Goal: Information Seeking & Learning: Learn about a topic

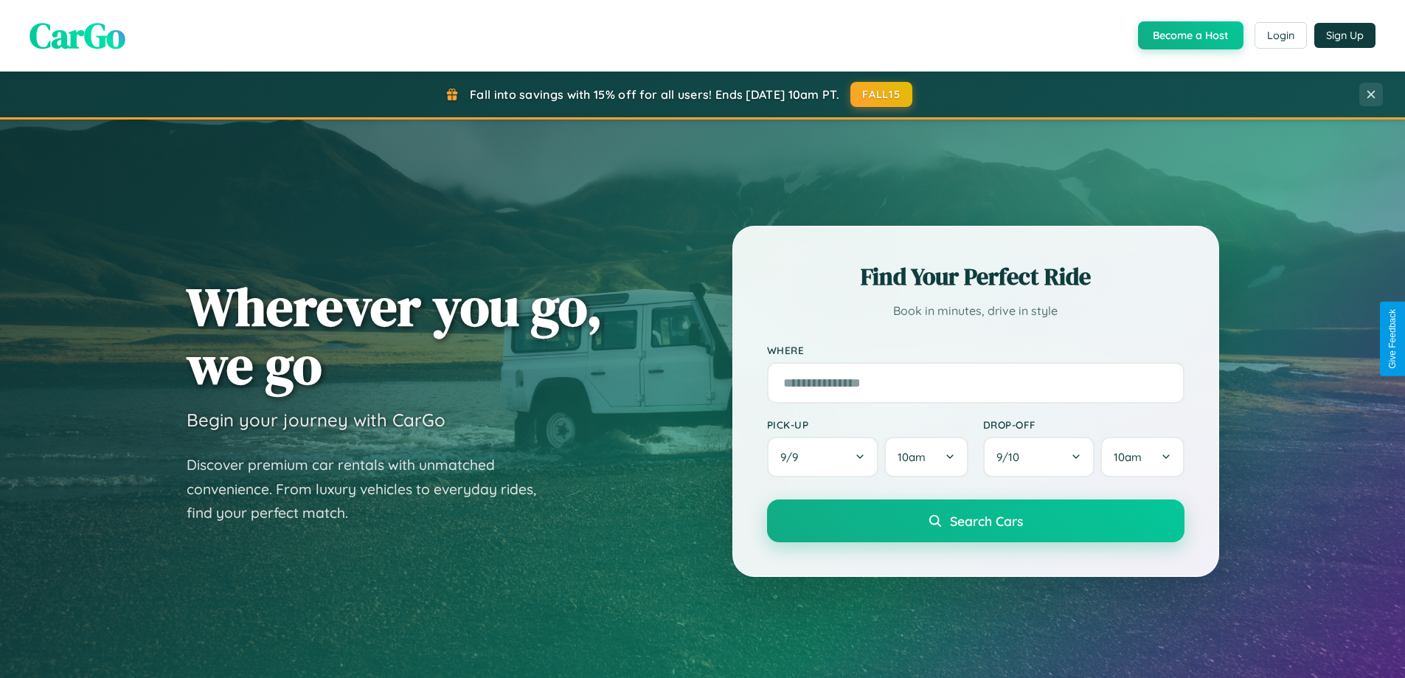
scroll to position [2838, 0]
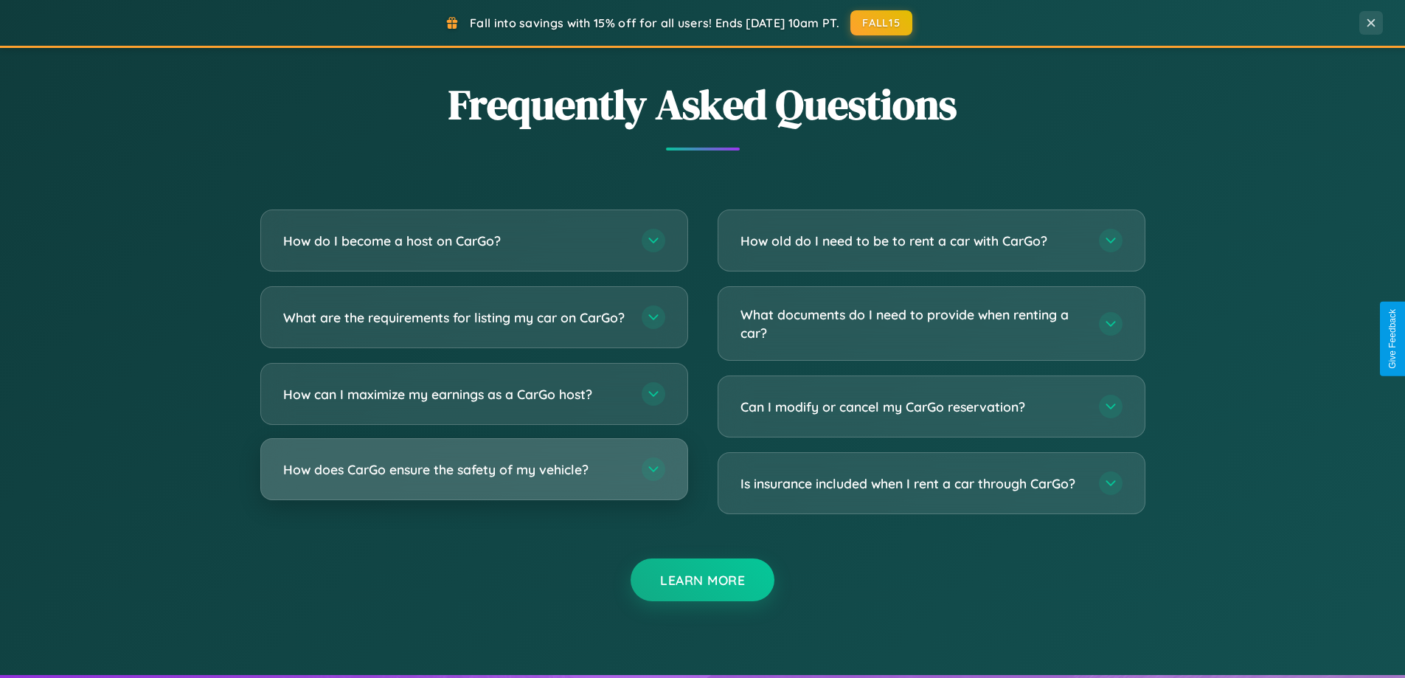
click at [474, 479] on h3 "How does CarGo ensure the safety of my vehicle?" at bounding box center [455, 469] width 344 height 18
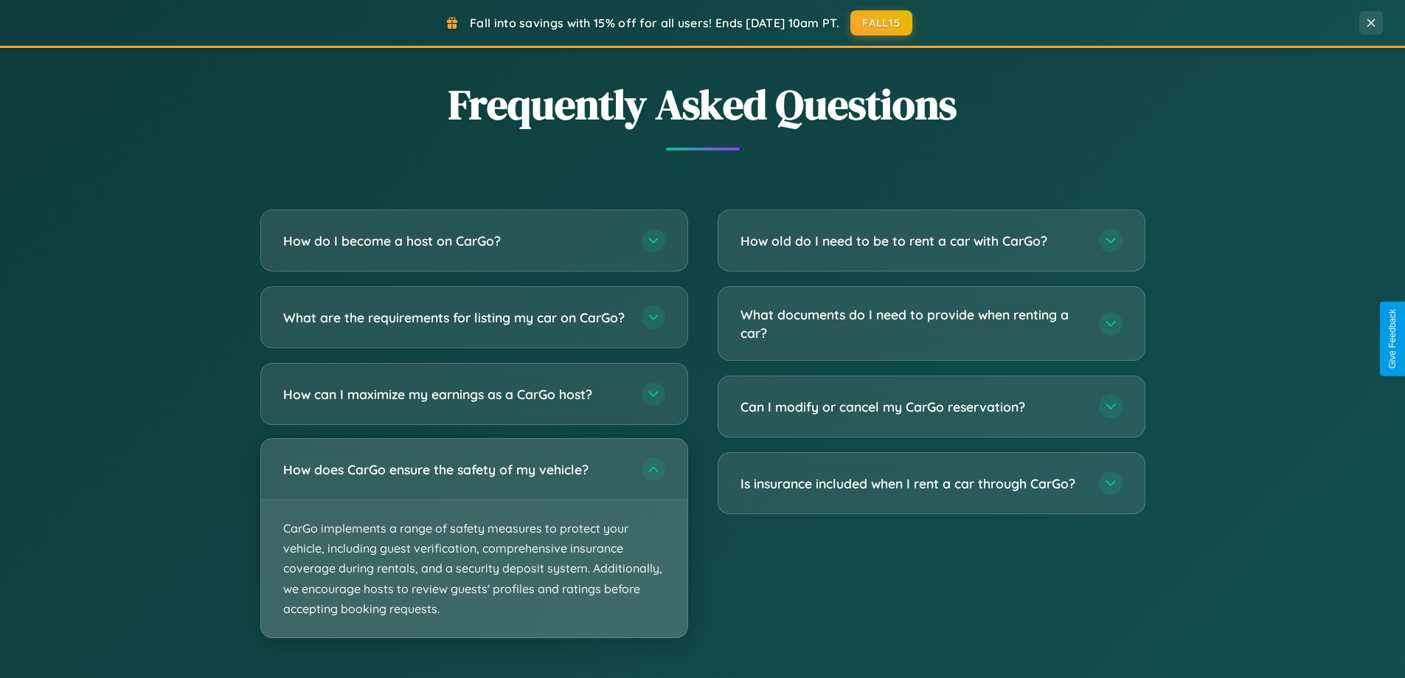
click at [474, 550] on p "CarGo implements a range of safety measures to protect your vehicle, including …" at bounding box center [474, 568] width 426 height 137
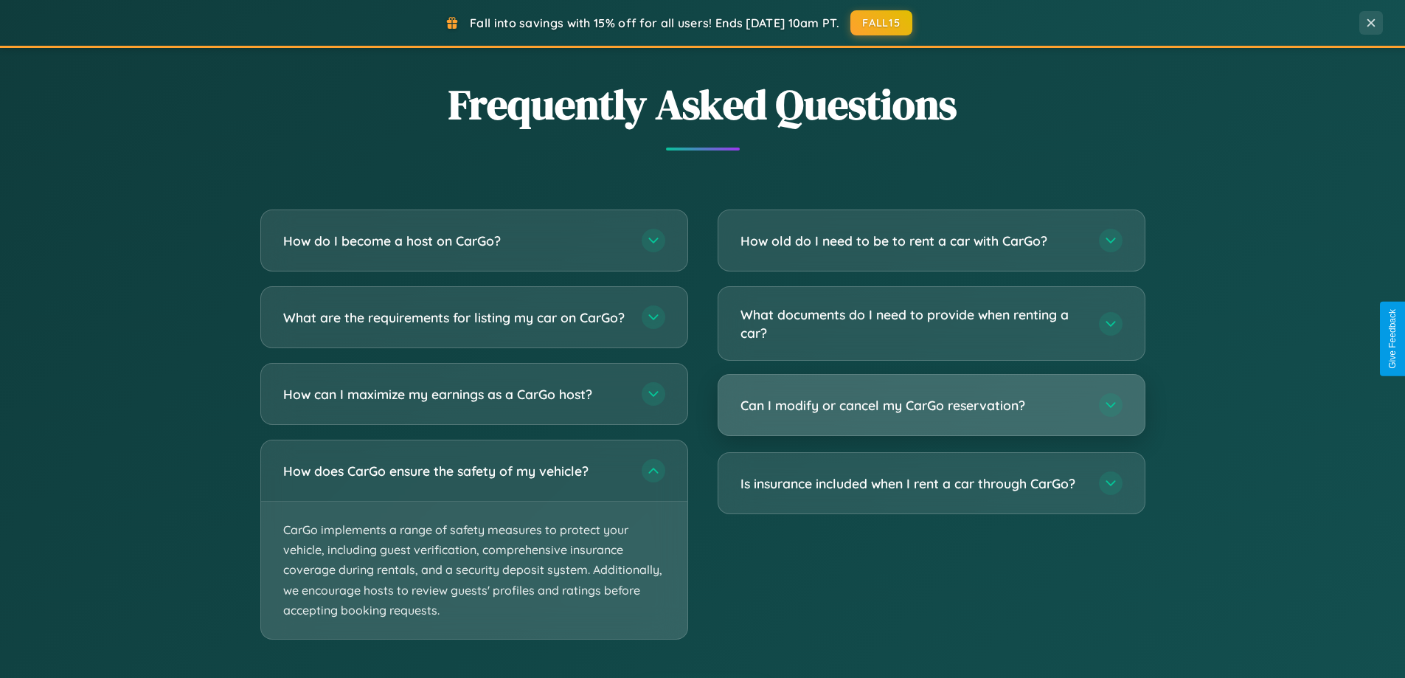
click at [931, 405] on h3 "Can I modify or cancel my CarGo reservation?" at bounding box center [913, 405] width 344 height 18
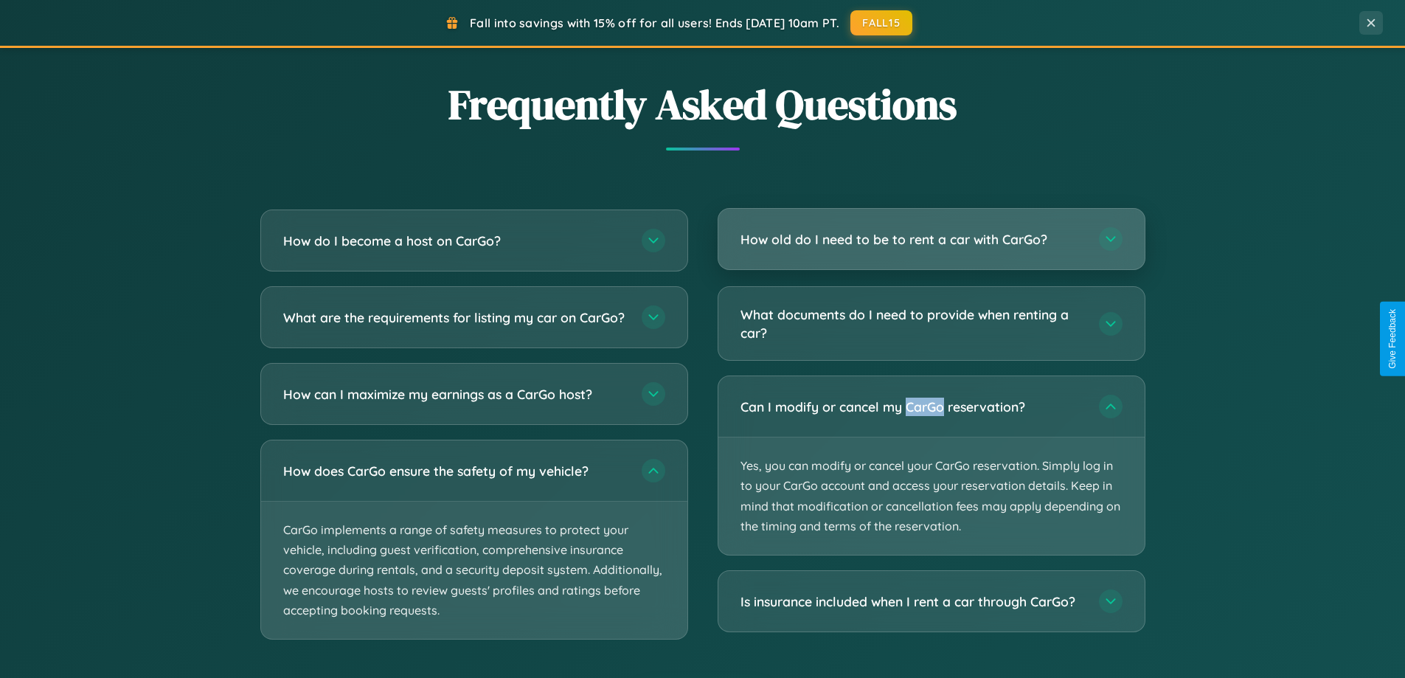
click at [931, 239] on h3 "How old do I need to be to rent a car with CarGo?" at bounding box center [913, 239] width 344 height 18
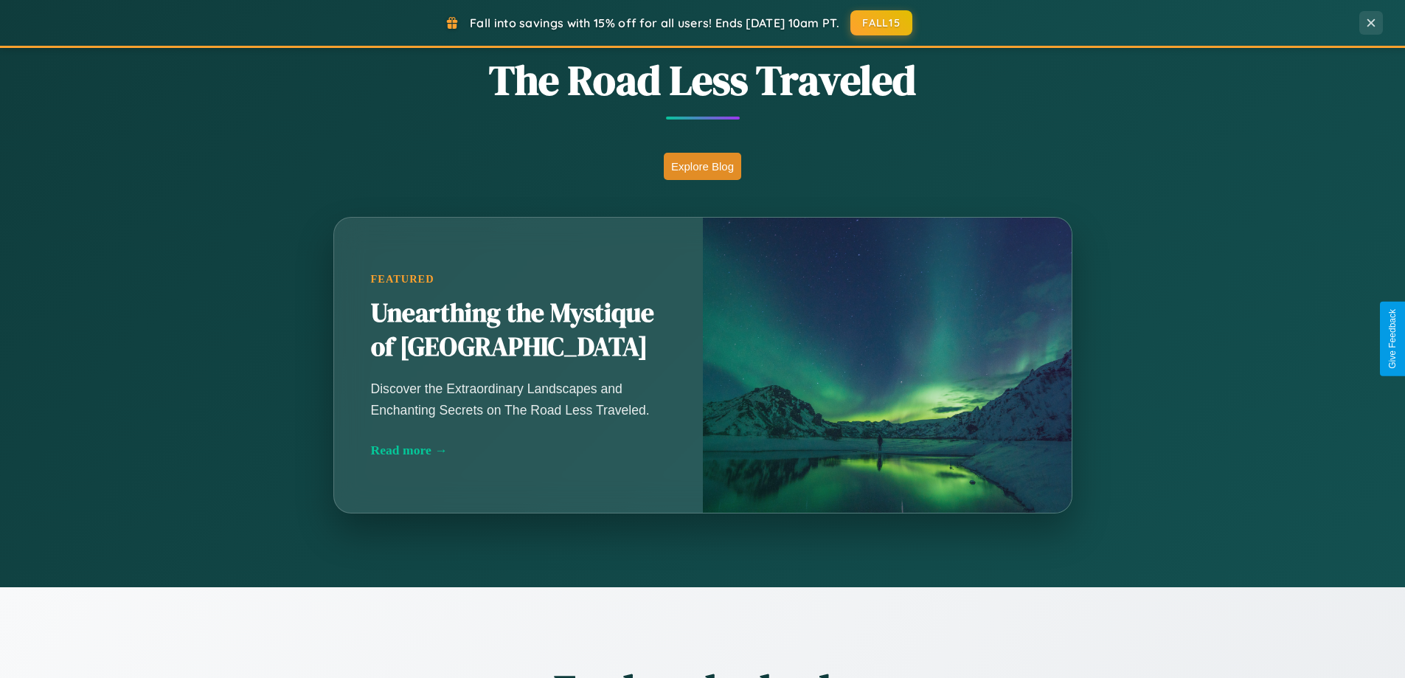
scroll to position [0, 0]
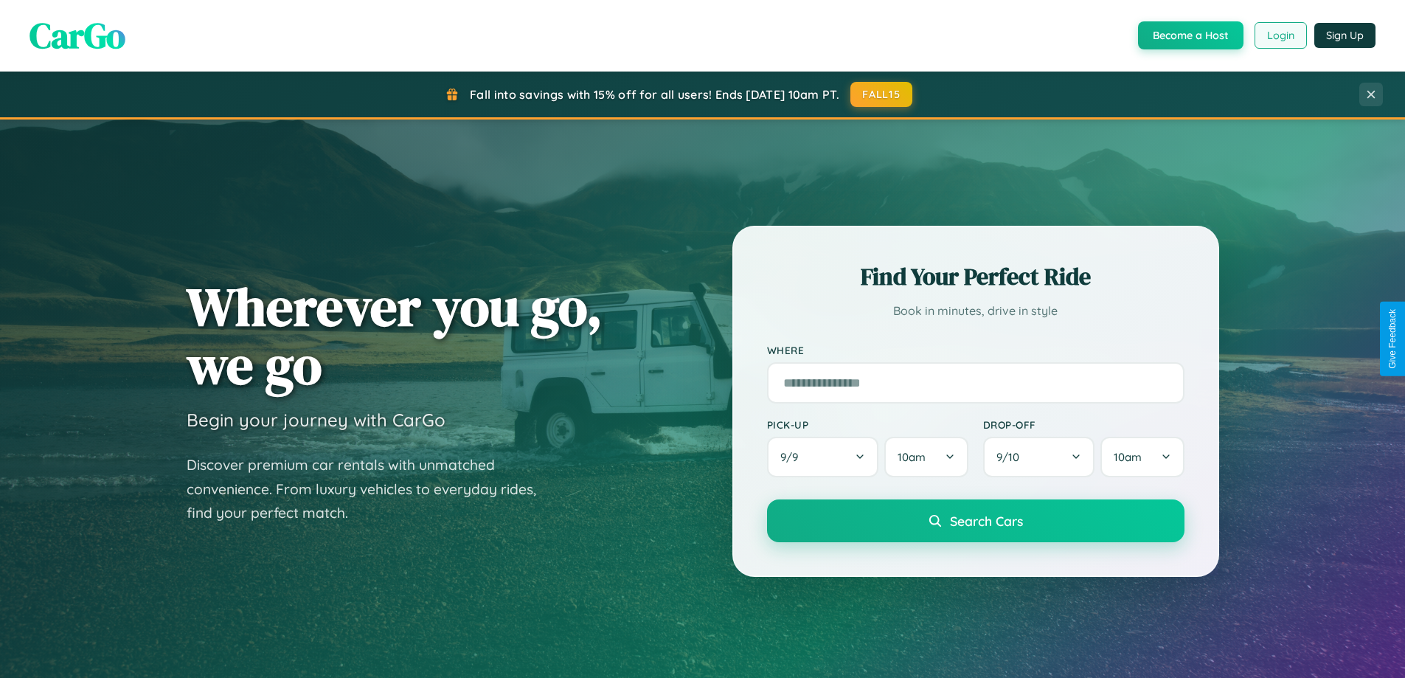
click at [1280, 35] on button "Login" at bounding box center [1281, 35] width 52 height 27
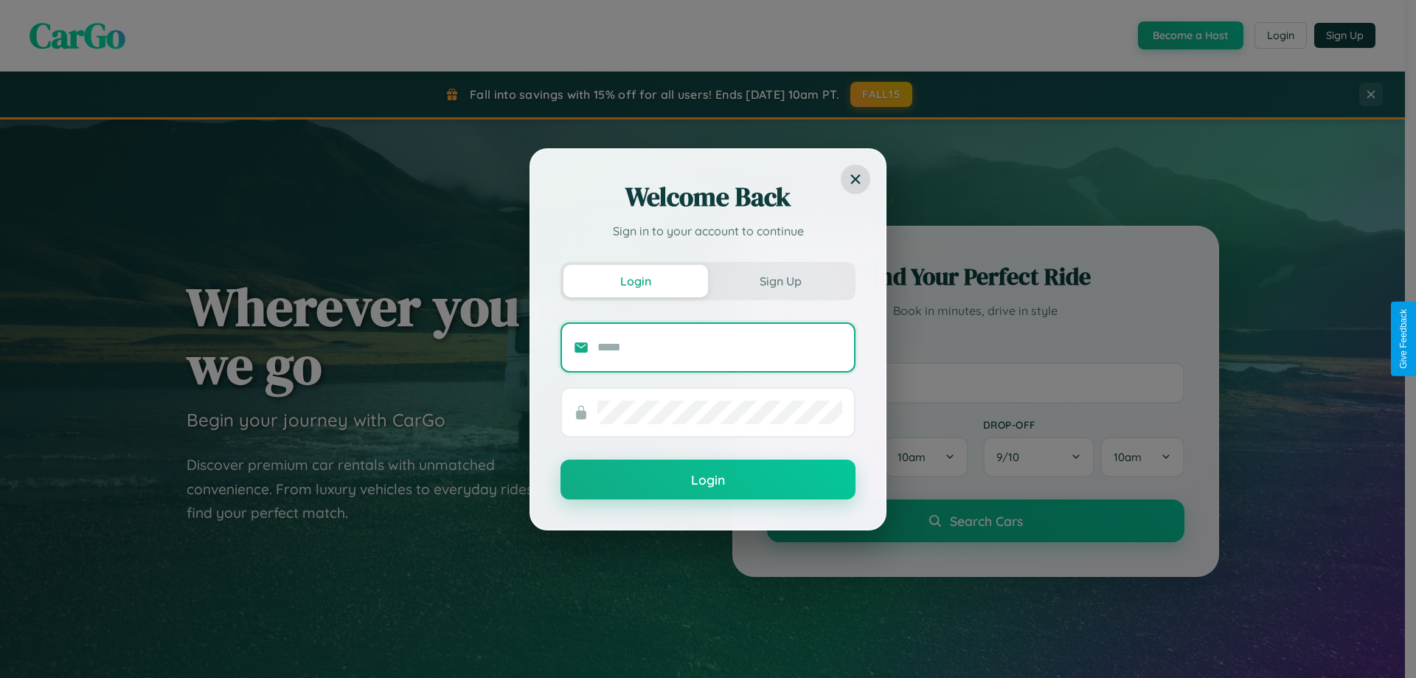
click at [720, 347] on input "text" at bounding box center [719, 348] width 245 height 24
type input "**********"
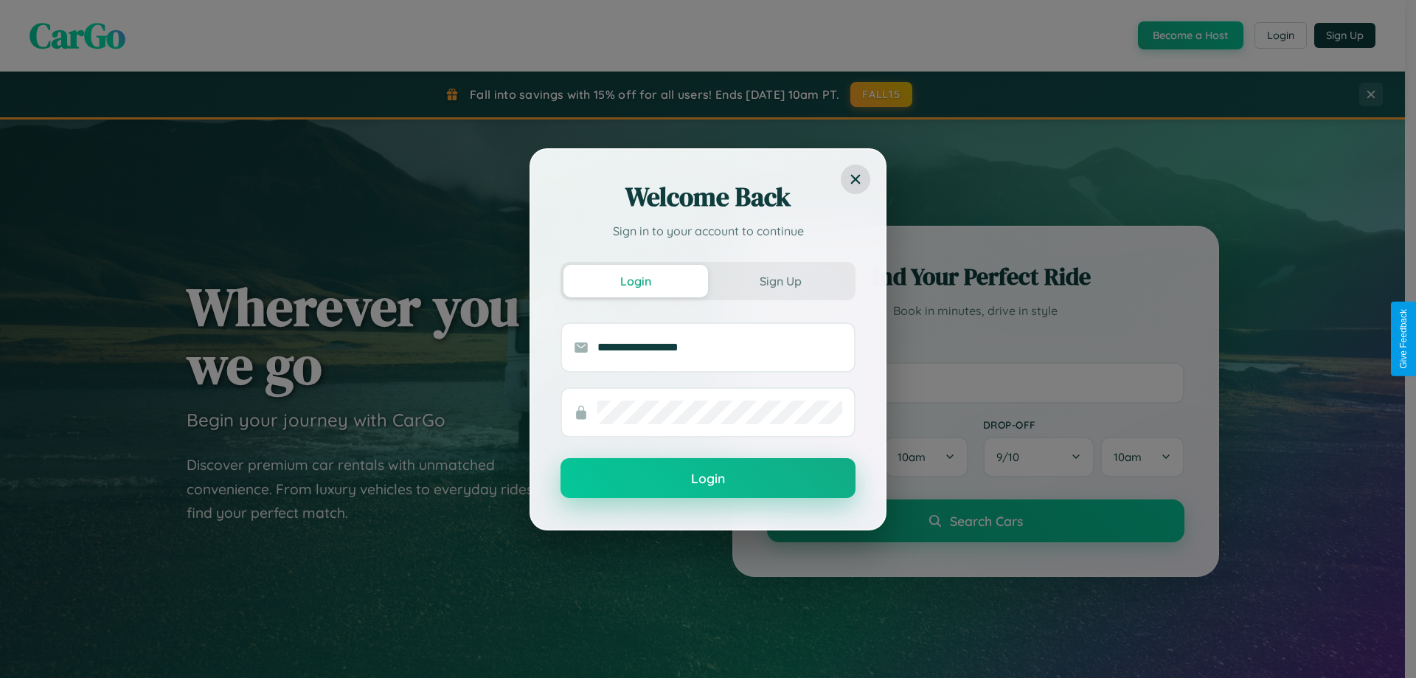
click at [708, 479] on button "Login" at bounding box center [708, 478] width 295 height 40
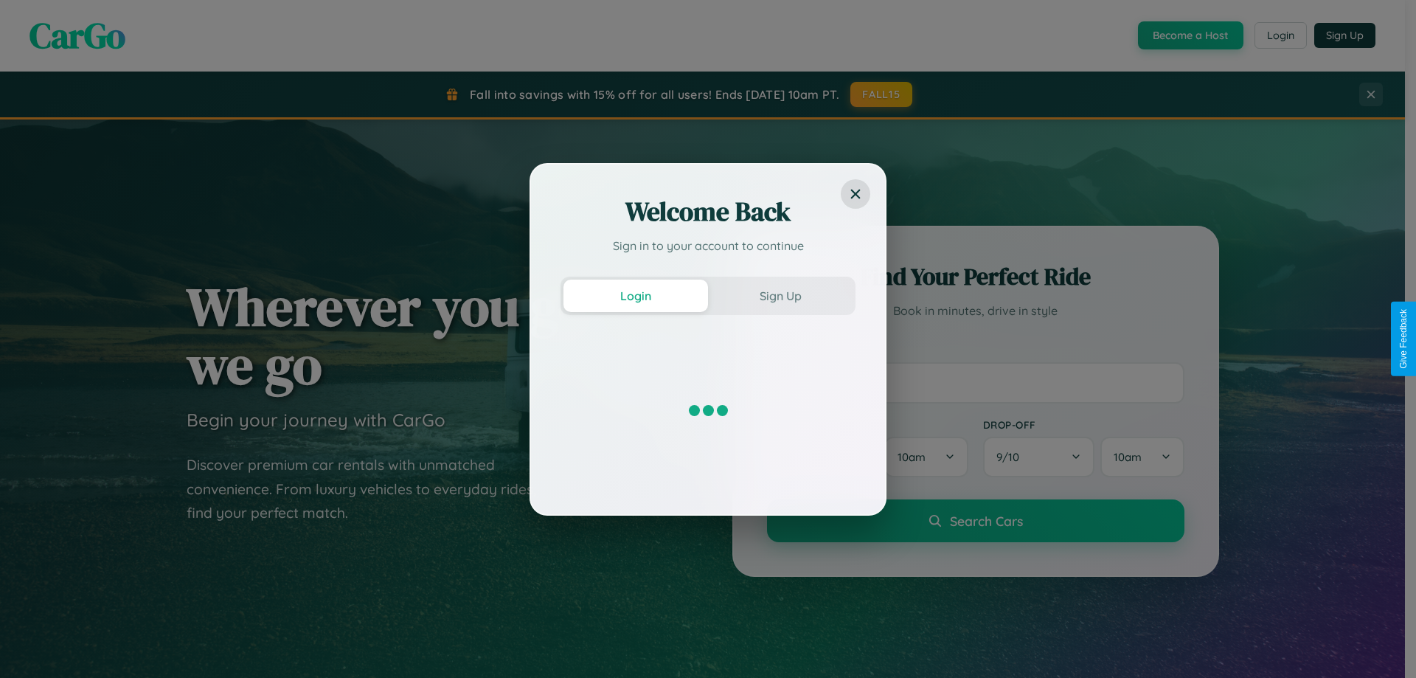
click at [882, 94] on div "Welcome Back Sign in to your account to continue Login Sign Up" at bounding box center [708, 339] width 1416 height 678
